Goal: Information Seeking & Learning: Find specific page/section

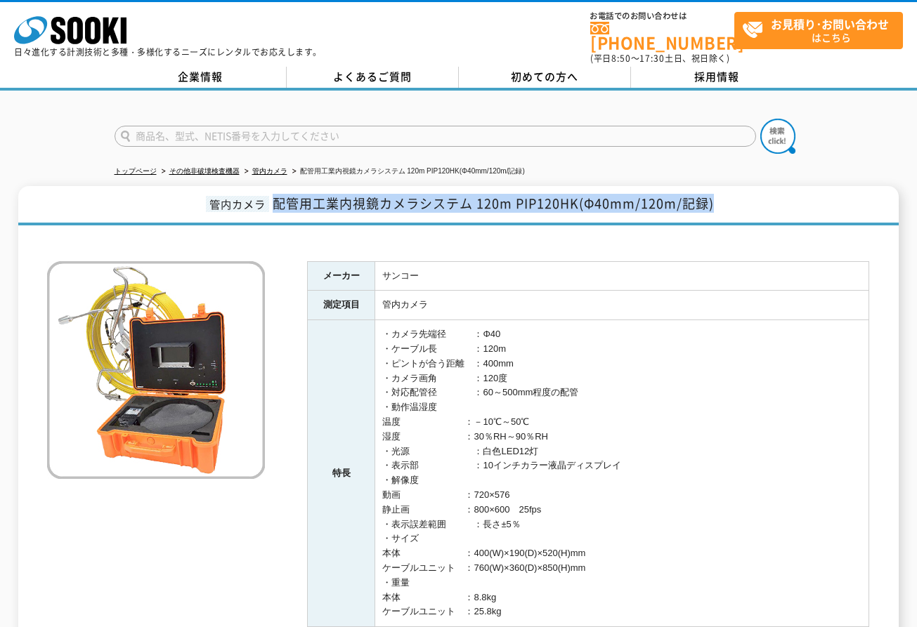
drag, startPoint x: 738, startPoint y: 203, endPoint x: 279, endPoint y: 203, distance: 459.3
click at [279, 203] on h1 "管内カメラ 配管用工業内視鏡カメラシステム 120m PIP120HK(Φ40mm/120m/記録)" at bounding box center [458, 205] width 880 height 39
click at [279, 203] on span "配管用工業内視鏡カメラシステム 120m PIP120HK(Φ40mm/120m/記録)" at bounding box center [492, 203] width 441 height 19
drag, startPoint x: 218, startPoint y: 196, endPoint x: 761, endPoint y: 197, distance: 542.9
click at [761, 197] on h1 "管内カメラ 配管用工業内視鏡カメラシステム 120m PIP120HK(Φ40mm/120m/記録)" at bounding box center [458, 205] width 880 height 39
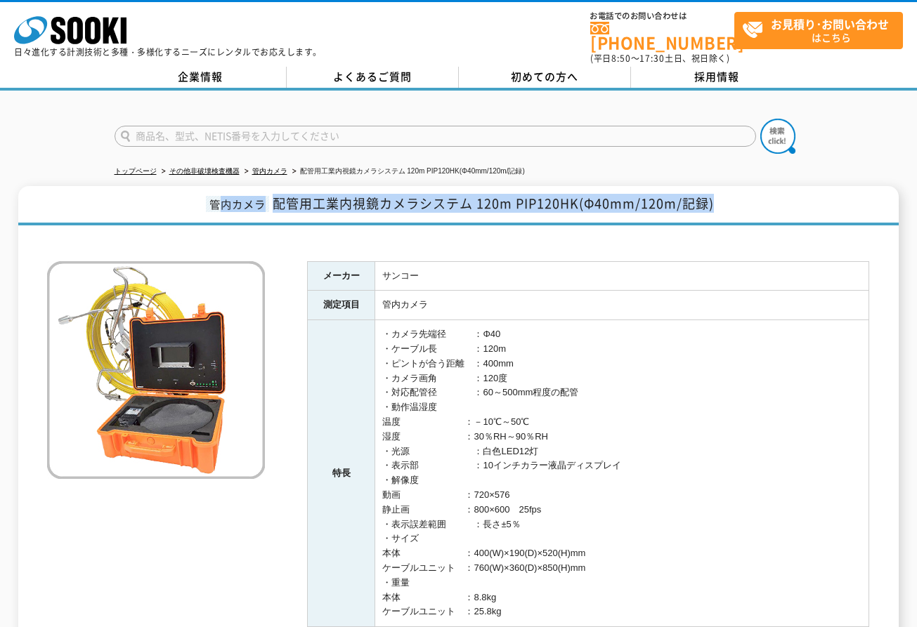
click at [761, 197] on h1 "管内カメラ 配管用工業内視鏡カメラシステム 120m PIP120HK(Φ40mm/120m/記録)" at bounding box center [458, 205] width 880 height 39
drag, startPoint x: 761, startPoint y: 197, endPoint x: 203, endPoint y: 195, distance: 558.3
click at [203, 195] on h1 "管内カメラ 配管用工業内視鏡カメラシステム 120m PIP120HK(Φ40mm/120m/記録)" at bounding box center [458, 205] width 880 height 39
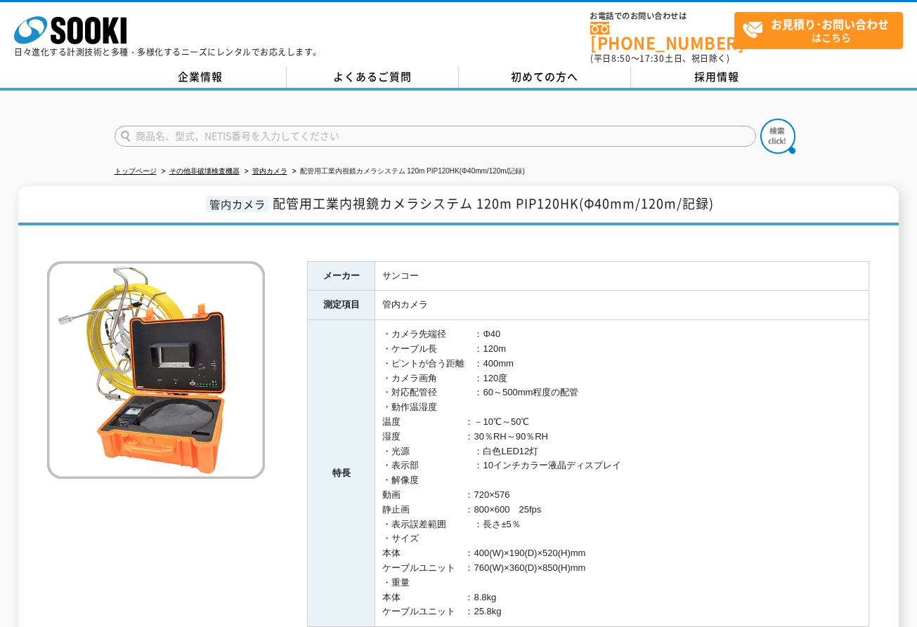
click at [421, 261] on td "サンコー" at bounding box center [622, 275] width 494 height 29
click at [447, 320] on td "・カメラ先端径　　　：Φ40 ・ケーブル長　　　　：120m ・ピントが合う距離　：400mm ・カメラ画角　　　　：120度 ・対応配管径　　　　：60～5…" at bounding box center [622, 473] width 494 height 307
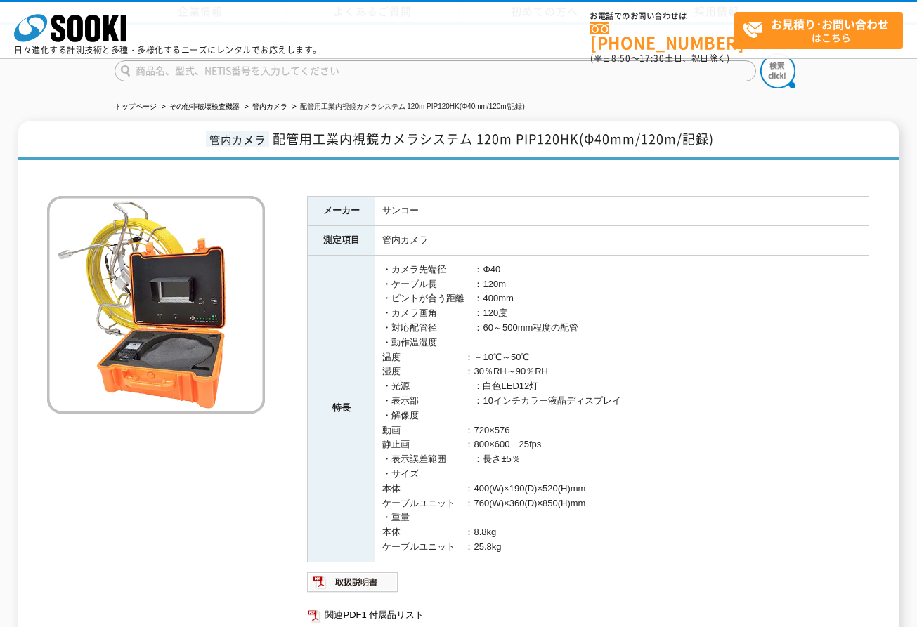
scroll to position [225, 0]
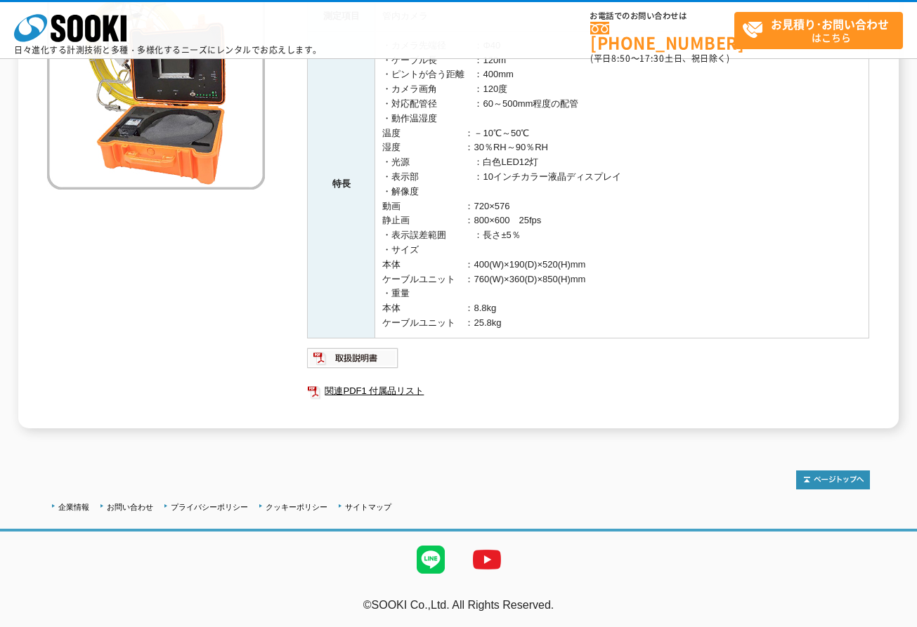
click at [560, 169] on td "・カメラ先端径　　　：Φ40 ・ケーブル長　　　　：120m ・ピントが合う距離　：400mm ・カメラ画角　　　　：120度 ・対応配管径　　　　：60～5…" at bounding box center [622, 184] width 494 height 307
click at [664, 366] on ul at bounding box center [588, 358] width 562 height 22
click at [432, 160] on td "・カメラ先端径　　　：Φ40 ・ケーブル長　　　　：120m ・ピントが合う距離　：400mm ・カメラ画角　　　　：120度 ・対応配管径　　　　：60～5…" at bounding box center [622, 184] width 494 height 307
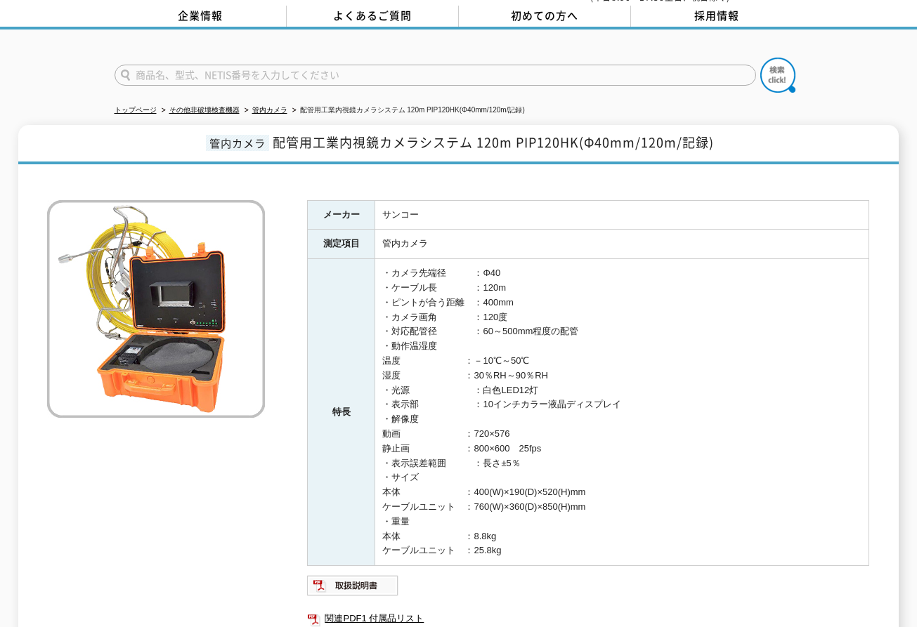
click at [687, 270] on td "・カメラ先端径　　　：Φ40 ・ケーブル長　　　　：120m ・ピントが合う距離　：400mm ・カメラ画角　　　　：120度 ・対応配管径　　　　：60～5…" at bounding box center [622, 412] width 494 height 307
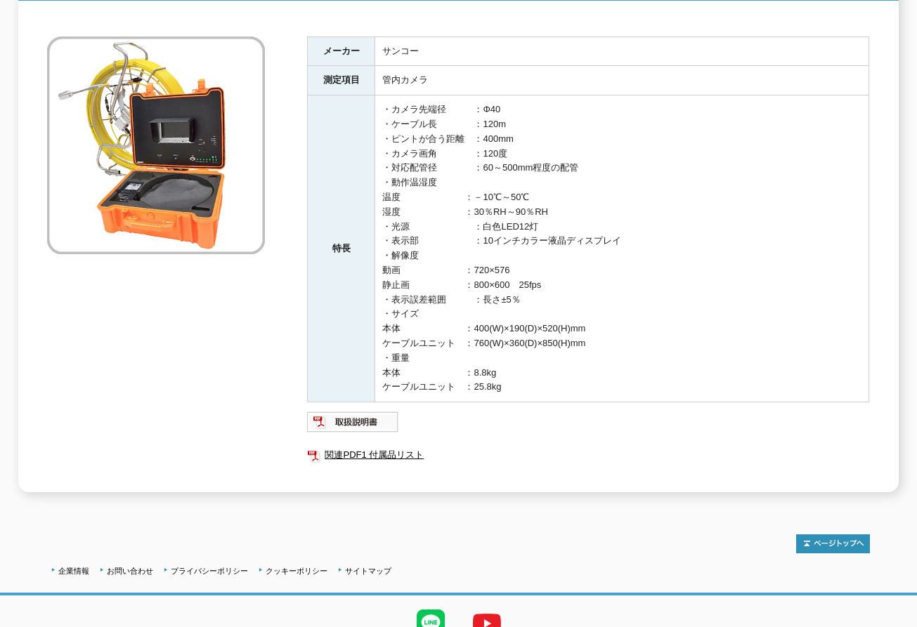
scroll to position [0, 0]
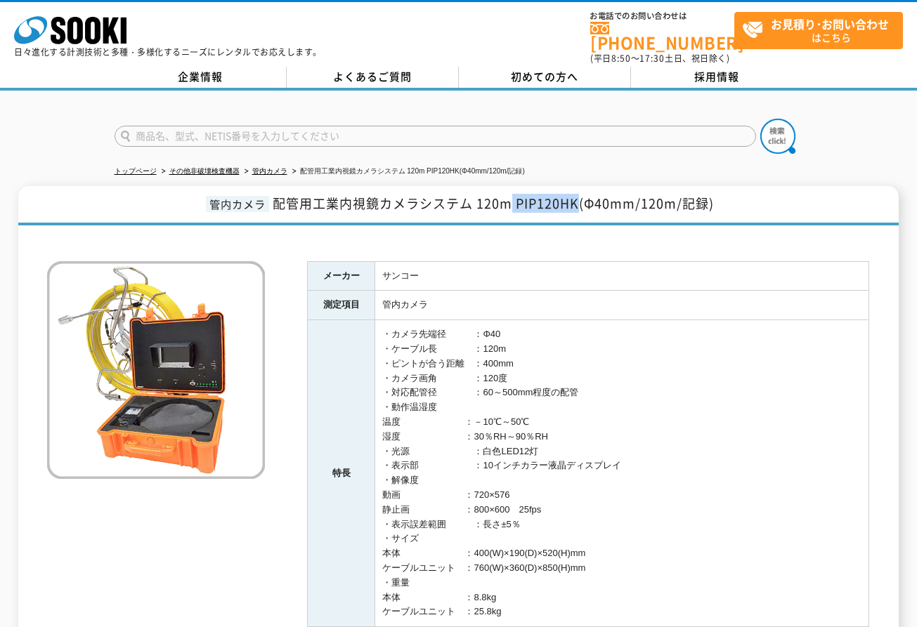
drag, startPoint x: 514, startPoint y: 192, endPoint x: 582, endPoint y: 194, distance: 67.4
click at [582, 194] on span "配管用工業内視鏡カメラシステム 120m PIP120HK(Φ40mm/120m/記録)" at bounding box center [492, 203] width 441 height 19
click at [275, 126] on input "text" at bounding box center [434, 136] width 641 height 21
paste input "PIP40BHK"
click at [760, 119] on button at bounding box center [777, 136] width 35 height 35
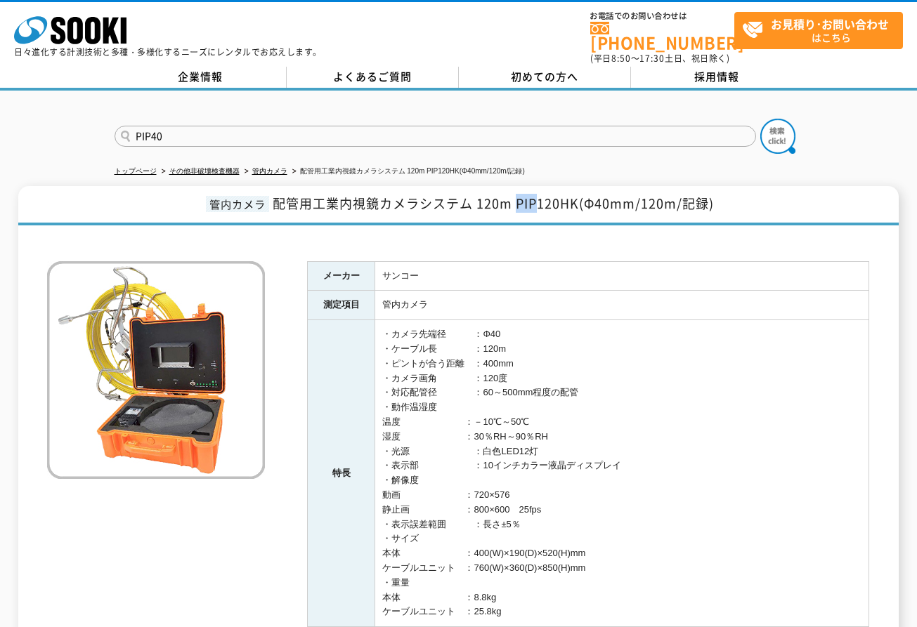
drag, startPoint x: 516, startPoint y: 196, endPoint x: 538, endPoint y: 190, distance: 22.5
click at [538, 194] on span "配管用工業内視鏡カメラシステム 120m PIP120HK(Φ40mm/120m/記録)" at bounding box center [492, 203] width 441 height 19
copy span "PIP"
click at [547, 140] on form "PIP40" at bounding box center [458, 138] width 688 height 39
click at [547, 126] on input "PIP40" at bounding box center [434, 136] width 641 height 21
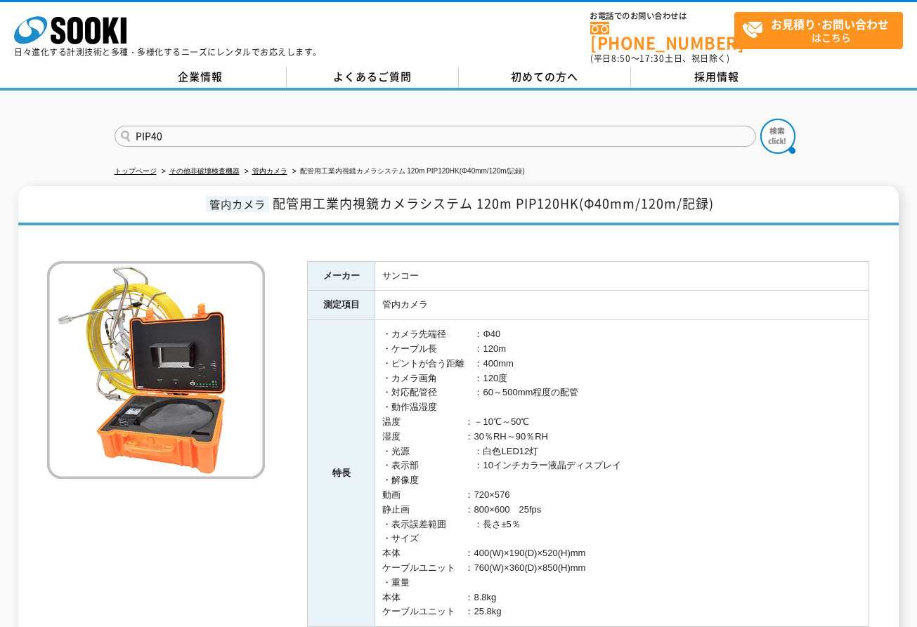
click at [547, 126] on input "PIP40" at bounding box center [434, 136] width 641 height 21
paste input "text"
type input "PIP"
click at [761, 137] on img at bounding box center [777, 136] width 35 height 35
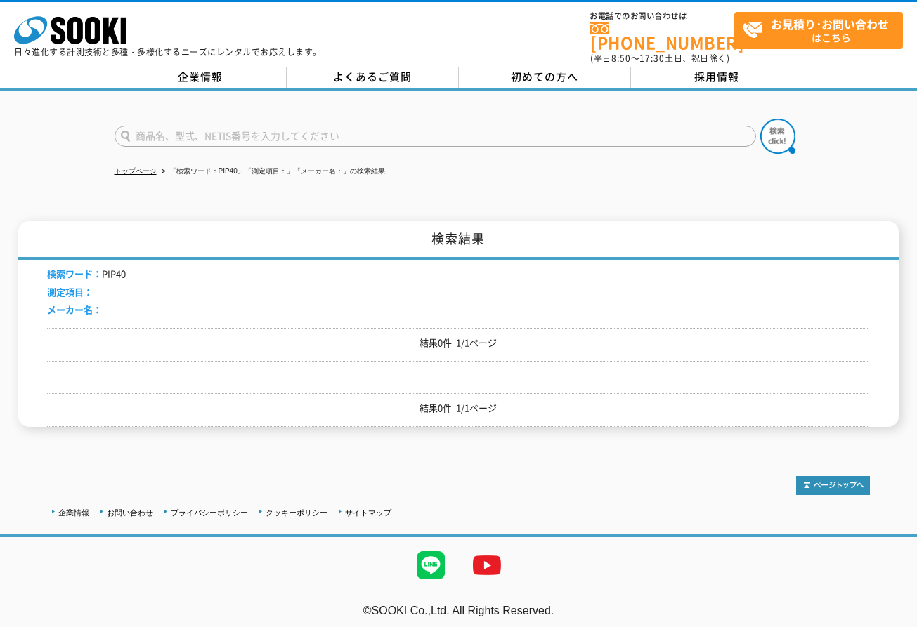
click at [179, 131] on input "text" at bounding box center [434, 136] width 641 height 21
type input "商品名、型式、NETIS番号を入力してください"
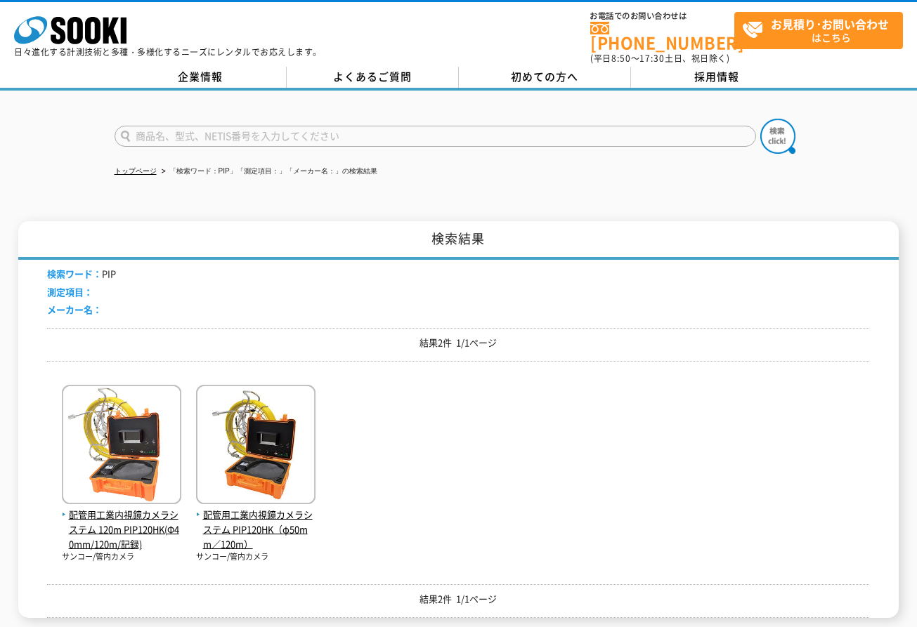
scroll to position [164, 0]
